Goal: Use online tool/utility: Use online tool/utility

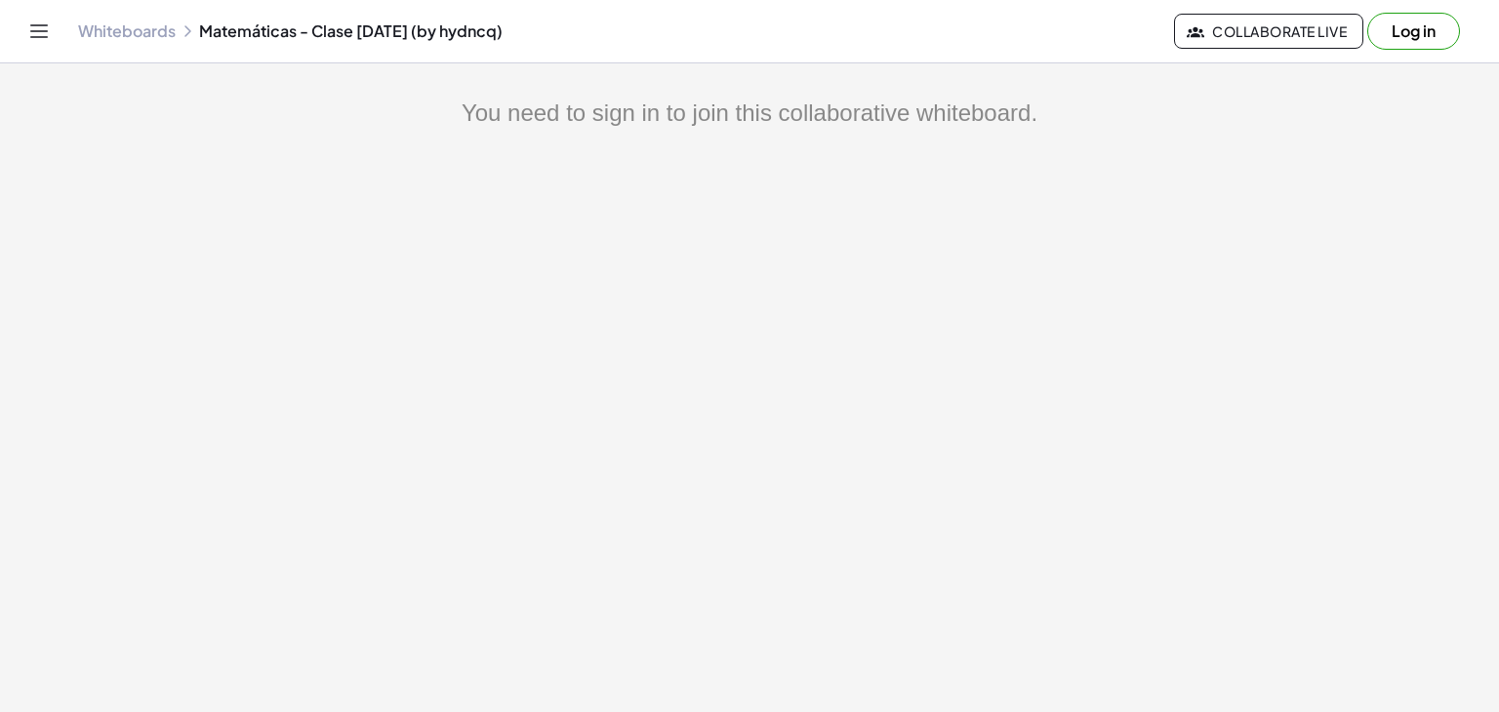
scroll to position [76, 0]
click at [1400, 39] on button "Log in" at bounding box center [1413, 31] width 93 height 37
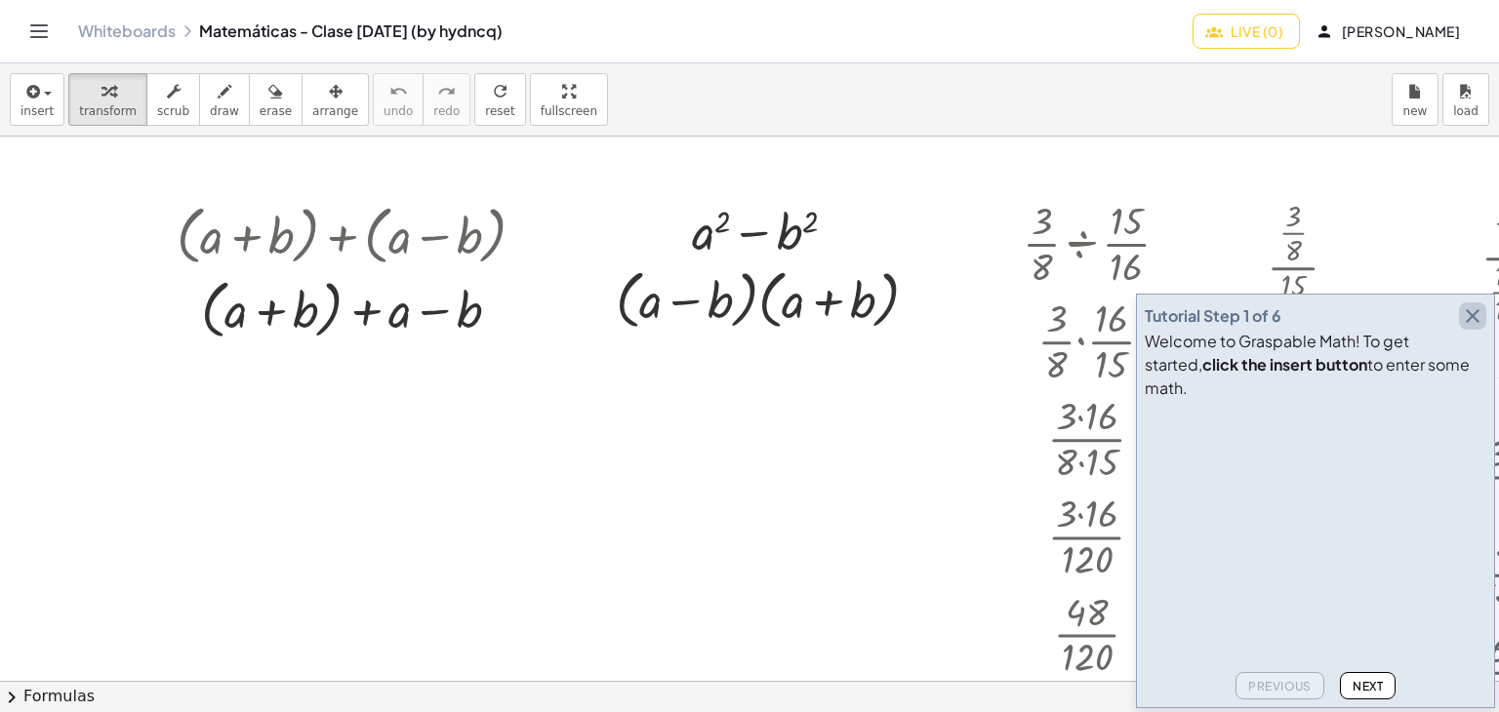
click at [1477, 328] on icon "button" at bounding box center [1472, 315] width 23 height 23
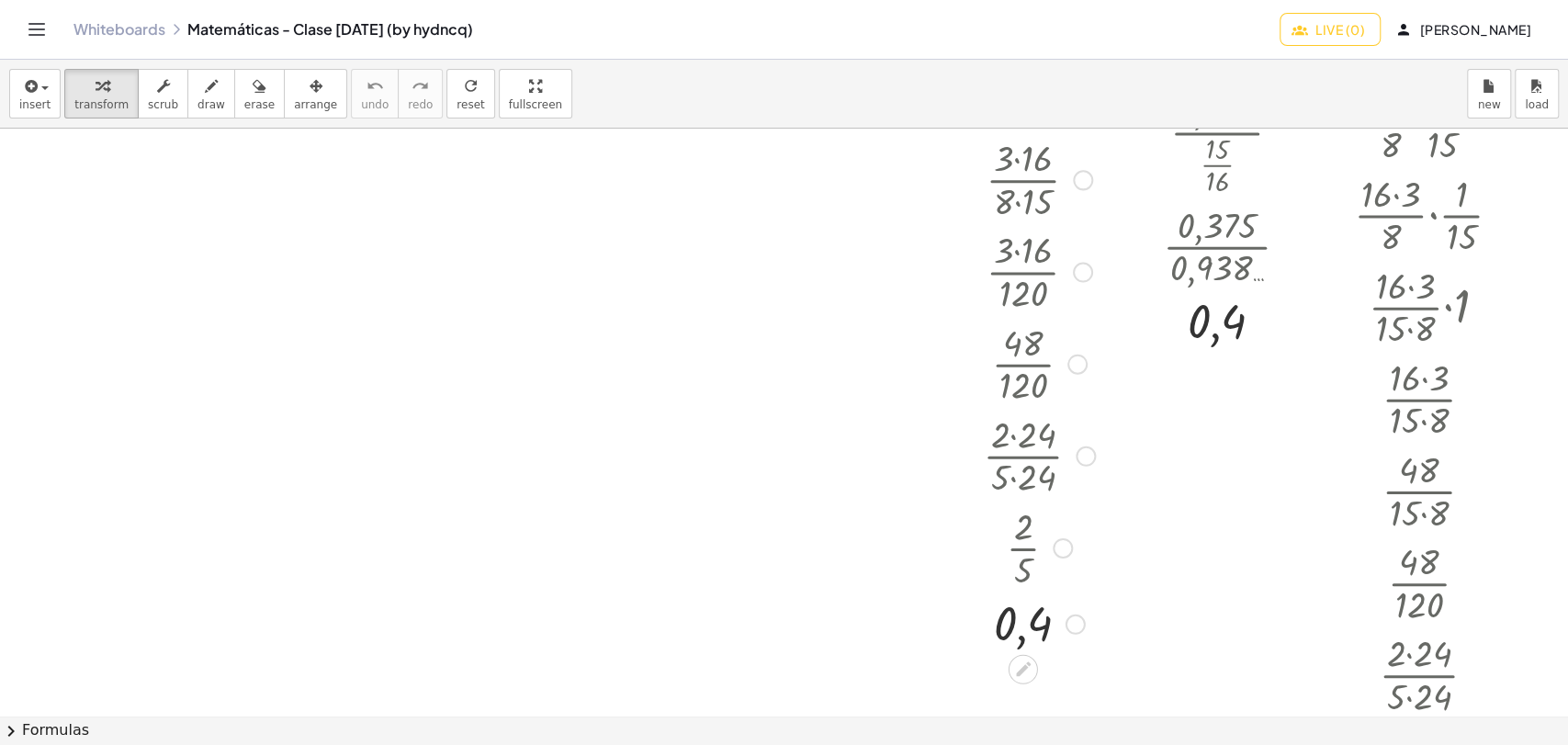
scroll to position [233, 0]
click at [1060, 552] on div at bounding box center [1062, 549] width 20 height 20
click at [1060, 552] on div "Go back to this line Copy line as LaTeX Copy derivation as LaTeX" at bounding box center [1062, 549] width 20 height 20
click at [1059, 556] on div "Go back to this line Copy line as LaTeX Copy derivation as LaTeX" at bounding box center [1062, 549] width 20 height 20
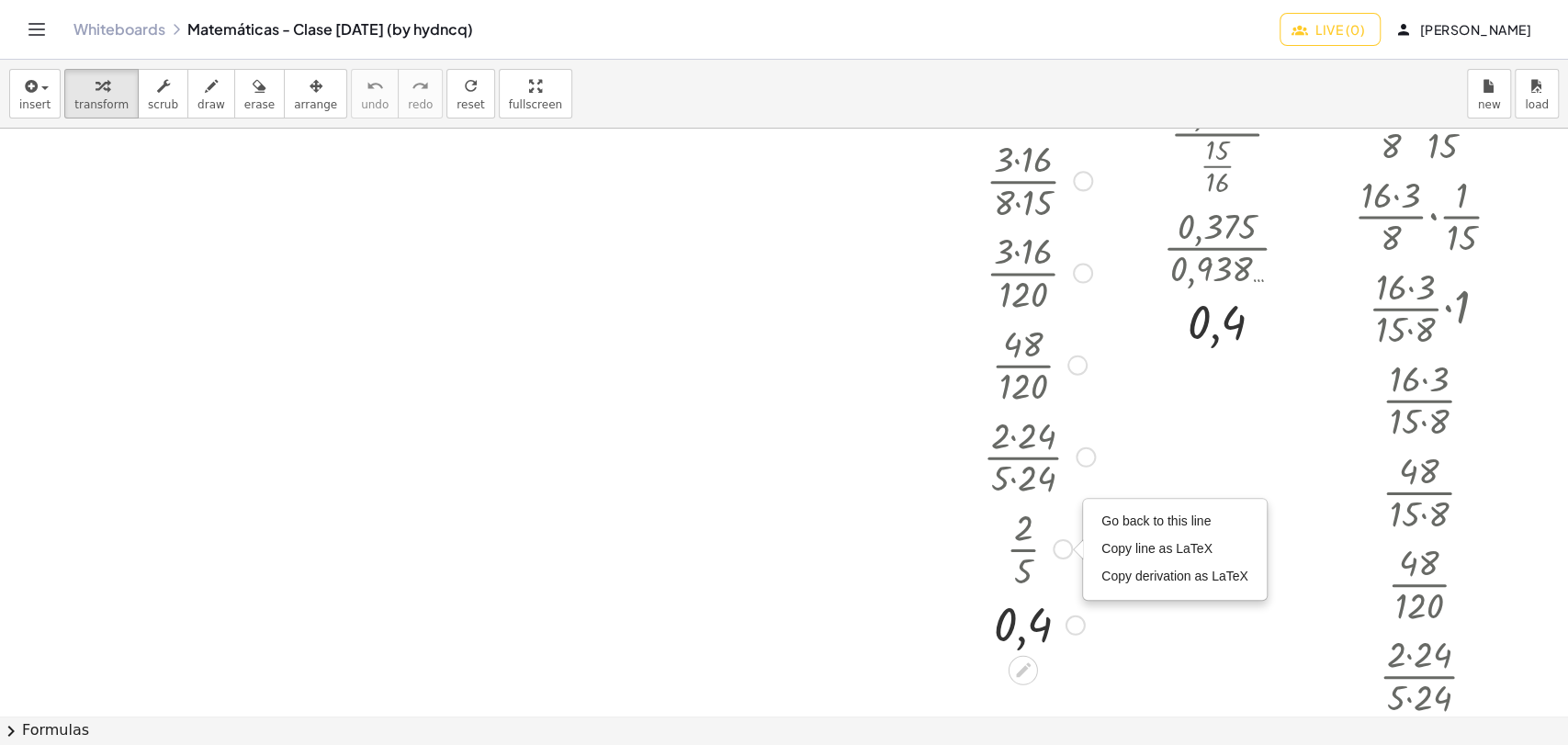
click at [1059, 556] on div "Go back to this line Copy line as LaTeX Copy derivation as LaTeX" at bounding box center [1062, 549] width 20 height 20
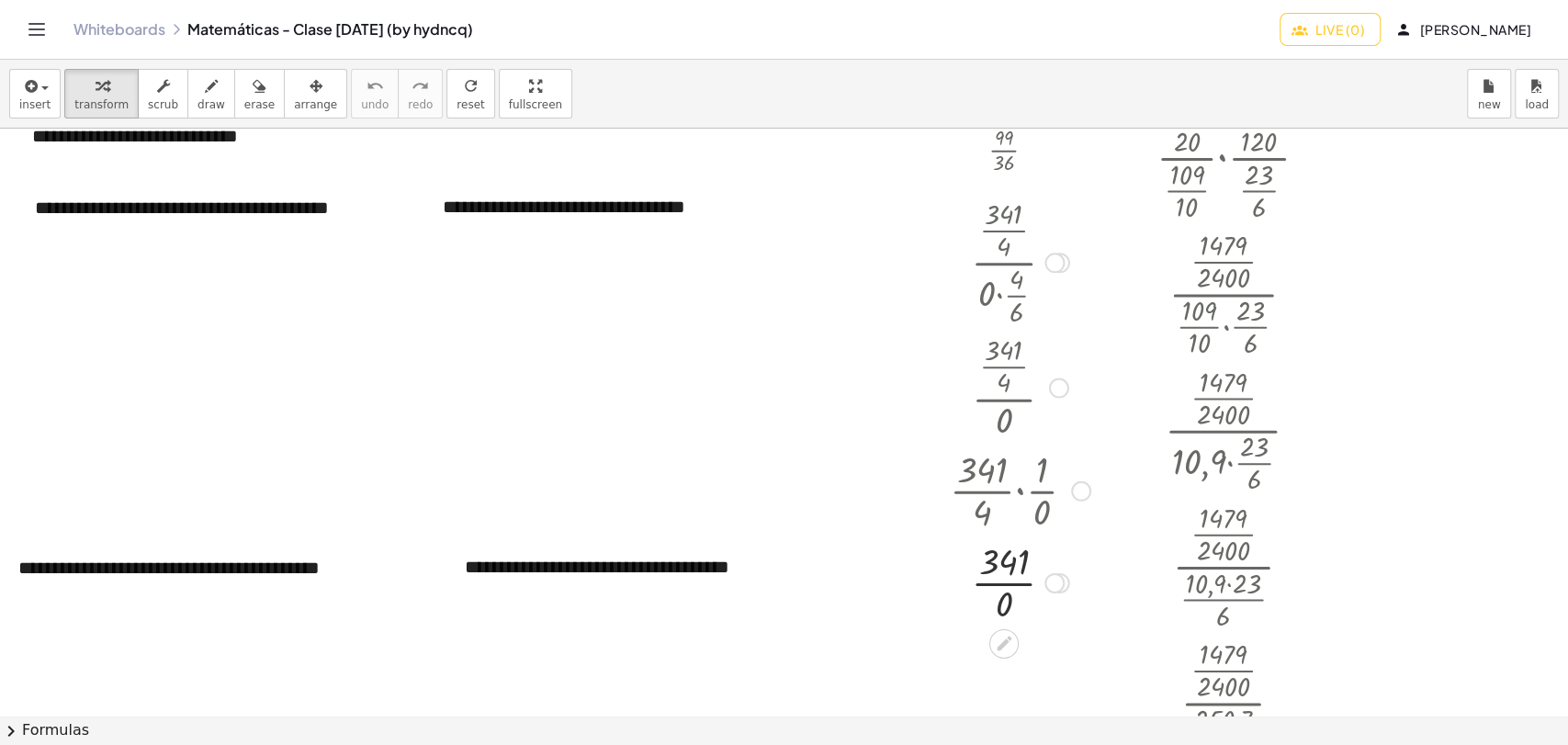
scroll to position [4510, 0]
